Goal: Browse casually

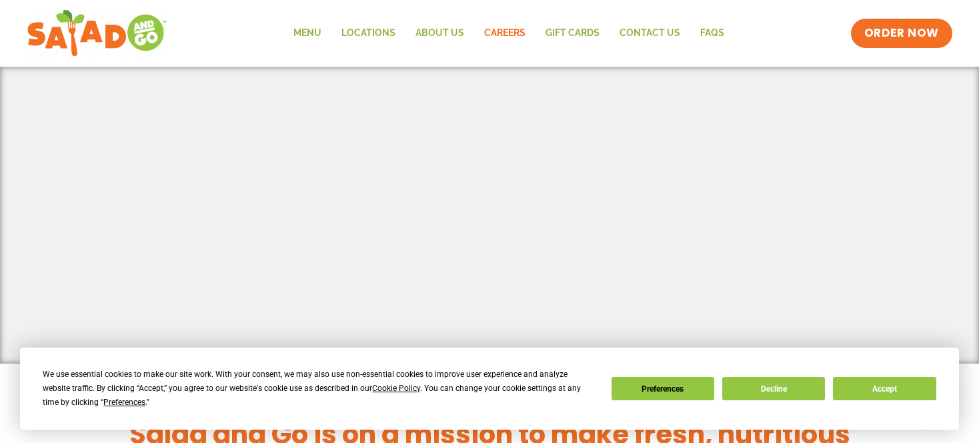
scroll to position [437, 0]
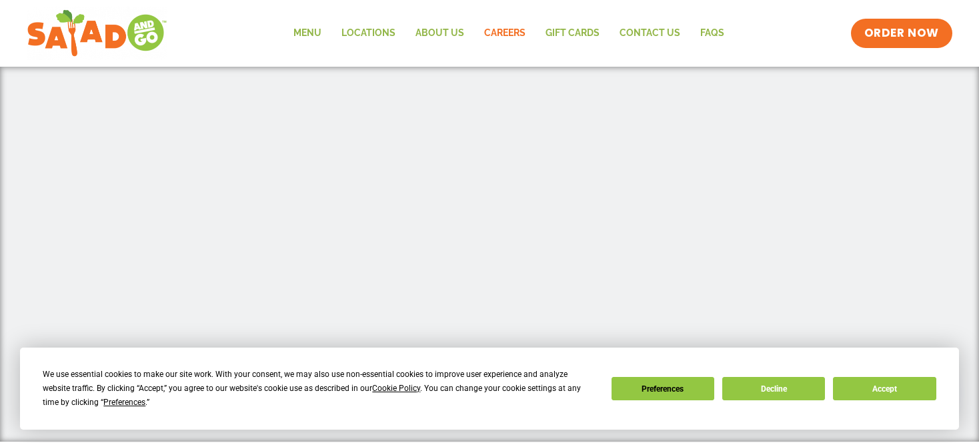
click at [127, 210] on div at bounding box center [489, 166] width 760 height 550
click at [774, 379] on button "Decline" at bounding box center [773, 388] width 103 height 23
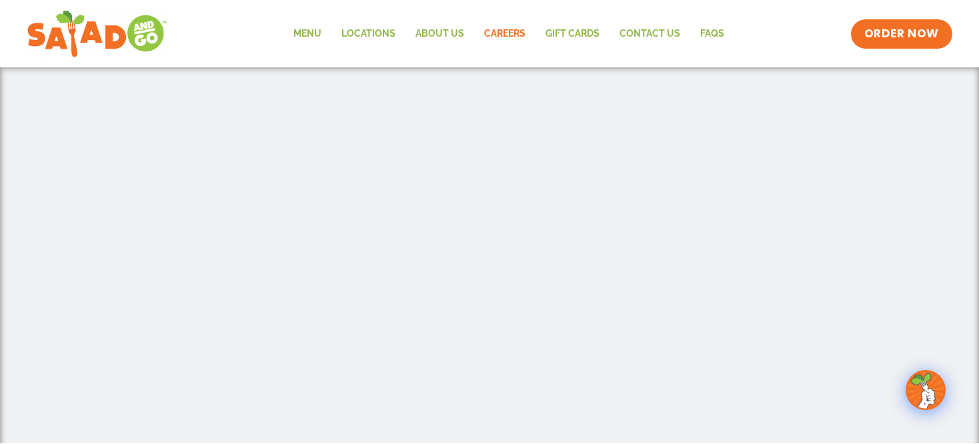
scroll to position [282, 0]
